Goal: Find contact information: Find contact information

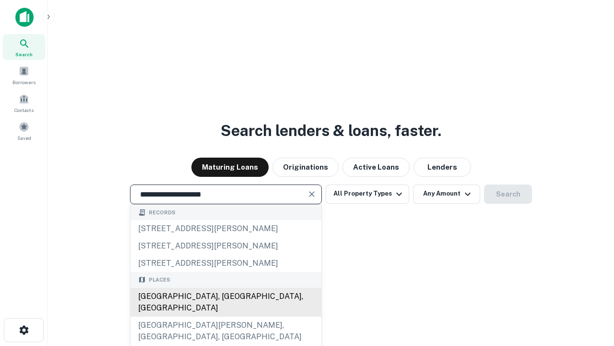
click at [226, 316] on div "[GEOGRAPHIC_DATA], [GEOGRAPHIC_DATA], [GEOGRAPHIC_DATA]" at bounding box center [226, 301] width 191 height 29
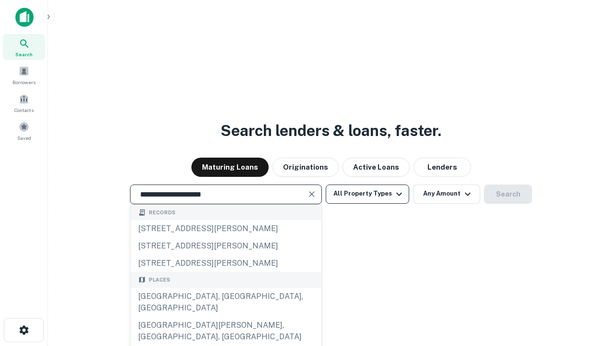
type input "**********"
click at [368, 193] on button "All Property Types" at bounding box center [368, 193] width 84 height 19
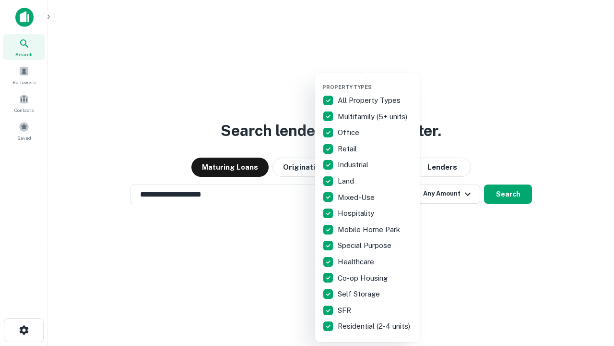
click at [375, 81] on button "button" at bounding box center [376, 81] width 106 height 0
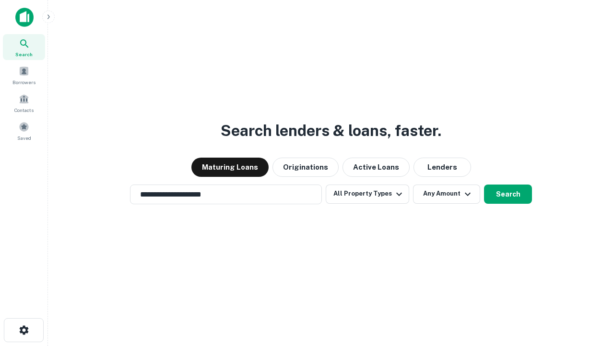
scroll to position [15, 0]
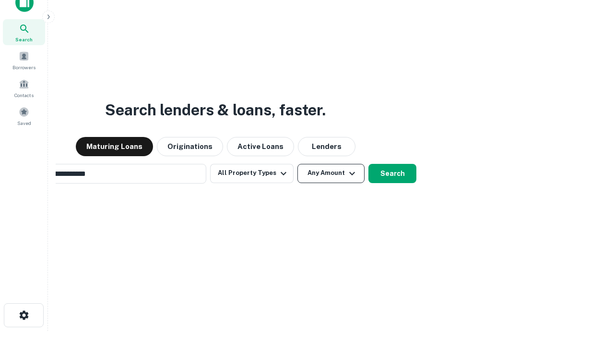
click at [298, 164] on button "Any Amount" at bounding box center [331, 173] width 67 height 19
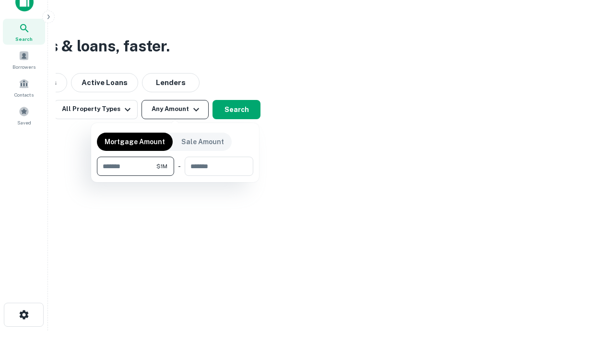
type input "*******"
click at [175, 176] on button "button" at bounding box center [175, 176] width 156 height 0
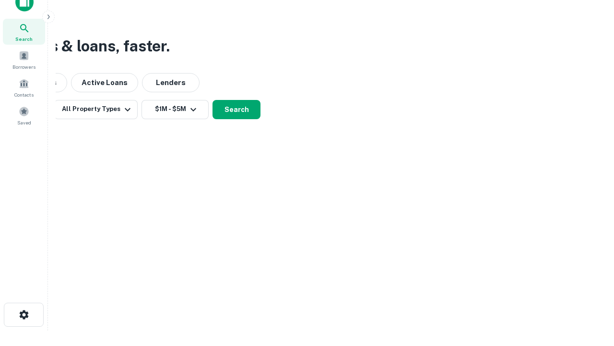
scroll to position [6, 177]
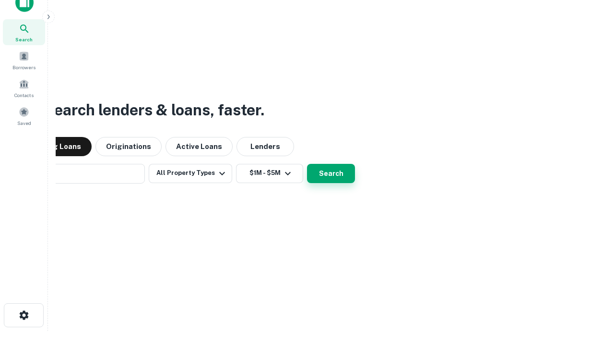
click at [307, 164] on button "Search" at bounding box center [331, 173] width 48 height 19
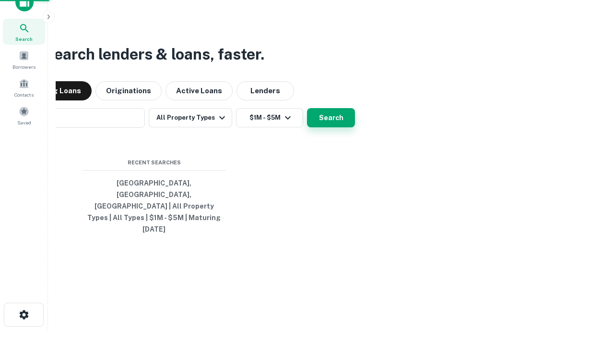
scroll to position [25, 272]
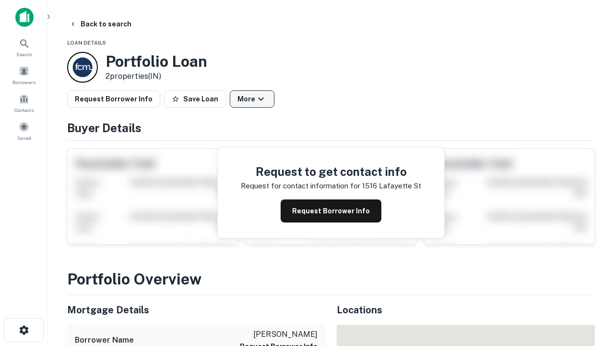
click at [252, 99] on button "More" at bounding box center [252, 98] width 45 height 17
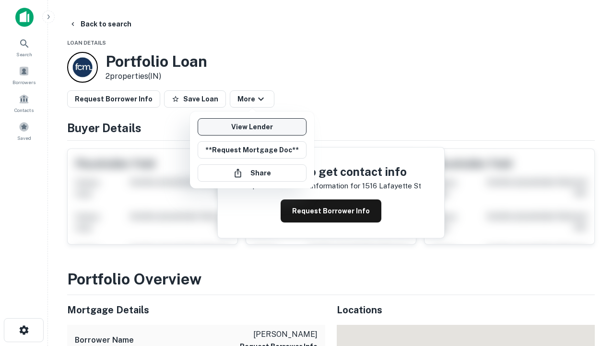
click at [252, 127] on link "View Lender" at bounding box center [252, 126] width 109 height 17
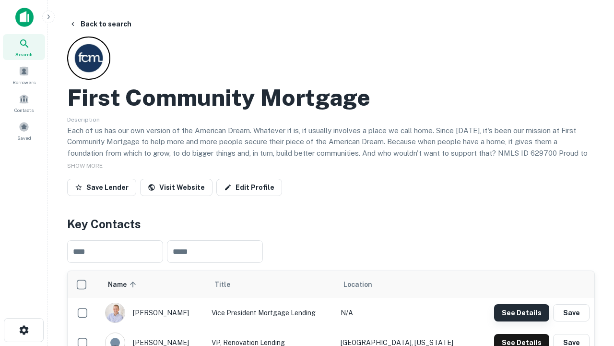
click at [522, 312] on button "See Details" at bounding box center [521, 312] width 55 height 17
click at [24, 330] on icon "button" at bounding box center [24, 330] width 12 height 12
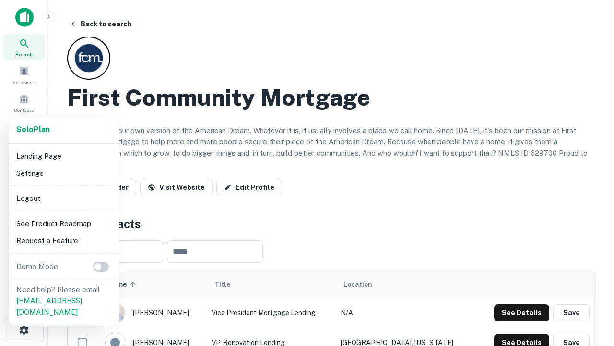
click at [63, 198] on li "Logout" at bounding box center [63, 198] width 103 height 17
